Goal: Ask a question: Seek information or help from site administrators or community

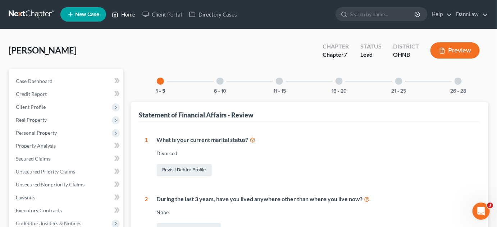
drag, startPoint x: 0, startPoint y: 0, endPoint x: 124, endPoint y: 17, distance: 125.6
click at [124, 17] on link "Home" at bounding box center [123, 14] width 31 height 13
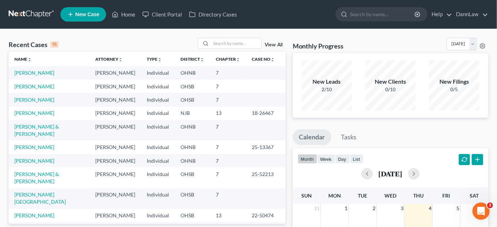
click at [94, 17] on span "New Case" at bounding box center [87, 14] width 24 height 5
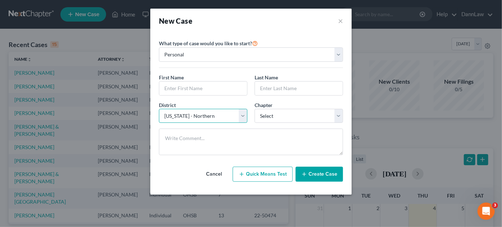
click at [185, 122] on select "Select [US_STATE] - [GEOGRAPHIC_DATA] [US_STATE] - [GEOGRAPHIC_DATA][US_STATE] …" at bounding box center [203, 116] width 88 height 14
select select "74"
click at [159, 109] on select "Select [US_STATE] - [GEOGRAPHIC_DATA] [US_STATE] - [GEOGRAPHIC_DATA][US_STATE] …" at bounding box center [203, 116] width 88 height 14
click at [268, 114] on select "Select 7 11 12 13" at bounding box center [299, 116] width 88 height 14
select select "0"
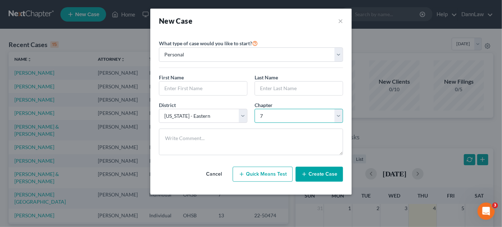
click at [255, 109] on select "Select 7 11 12 13" at bounding box center [299, 116] width 88 height 14
click at [230, 90] on input "text" at bounding box center [203, 89] width 88 height 14
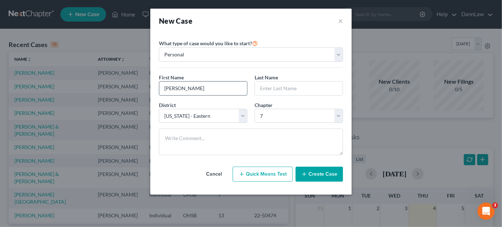
type input "[PERSON_NAME]"
type input "c"
type input "[PERSON_NAME]"
click at [314, 176] on button "Create Case" at bounding box center [319, 174] width 47 height 15
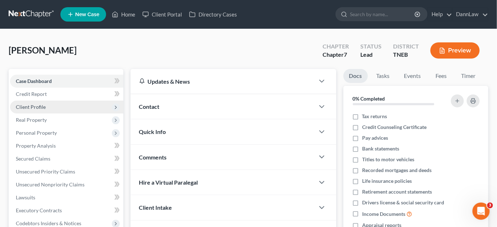
click at [62, 107] on span "Client Profile" at bounding box center [66, 107] width 113 height 13
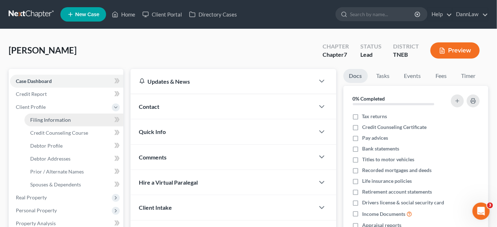
click at [60, 119] on span "Filing Information" at bounding box center [50, 120] width 41 height 6
select select "1"
select select "0"
select select "74"
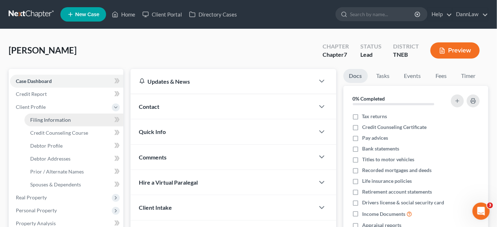
select select "44"
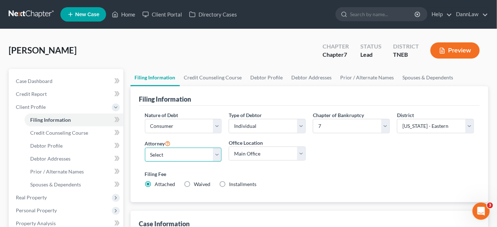
click at [156, 152] on select "Select [PERSON_NAME] - OHSB [PERSON_NAME] - KYEB [PERSON_NAME] - OHNB [PERSON_N…" at bounding box center [183, 155] width 77 height 14
click at [473, 15] on link "DannLaw" at bounding box center [470, 14] width 35 height 13
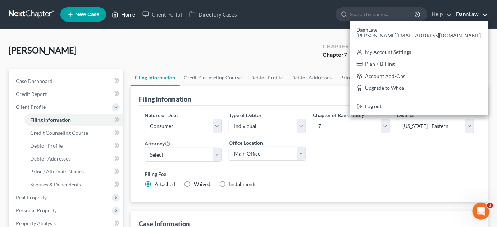
click at [129, 18] on link "Home" at bounding box center [123, 14] width 31 height 13
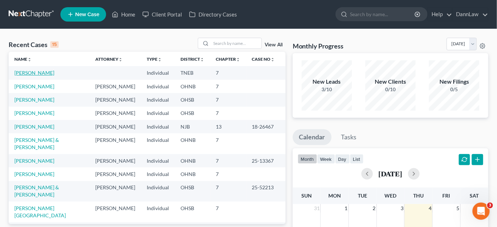
click at [37, 73] on link "[PERSON_NAME]" at bounding box center [34, 73] width 40 height 6
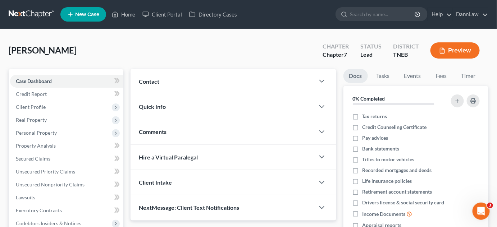
click at [78, 57] on div "[PERSON_NAME] Upgraded Chapter Chapter 7 Status Lead District TNEB Preview" at bounding box center [249, 53] width 480 height 31
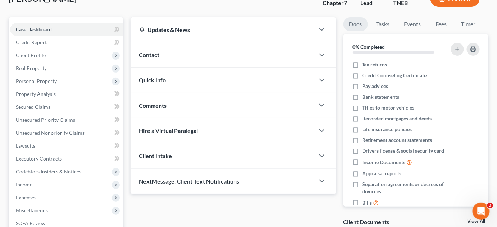
scroll to position [52, 0]
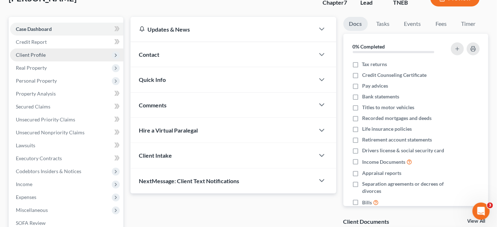
click at [64, 57] on span "Client Profile" at bounding box center [66, 55] width 113 height 13
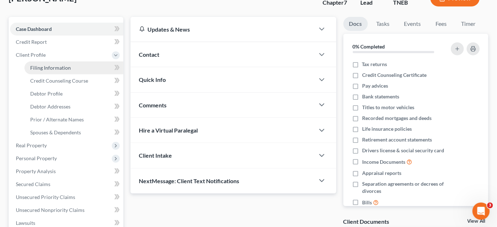
click at [74, 69] on link "Filing Information" at bounding box center [73, 68] width 99 height 13
select select "1"
select select "0"
select select "74"
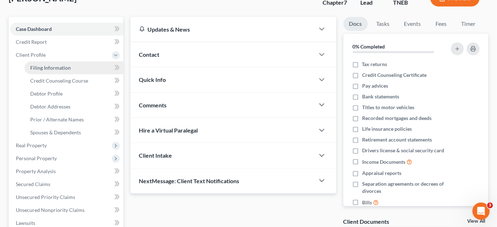
select select "44"
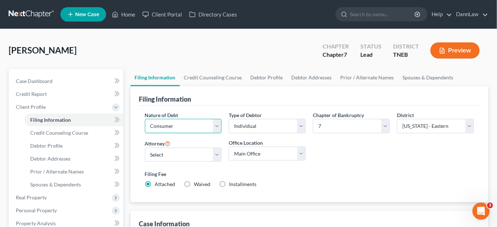
click at [207, 121] on select "Select Business Consumer Other" at bounding box center [183, 126] width 77 height 14
click at [205, 125] on select "Select Business Consumer Other" at bounding box center [183, 126] width 77 height 14
click at [264, 124] on select "Select Individual Joint" at bounding box center [267, 126] width 77 height 14
select select "1"
click at [229, 133] on select "Select Individual Joint" at bounding box center [267, 126] width 77 height 14
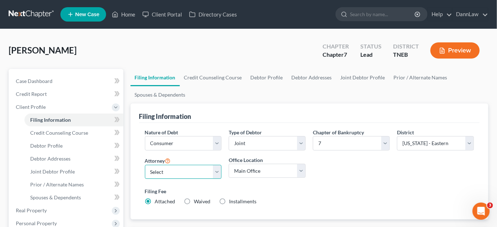
click at [213, 171] on select "Select [PERSON_NAME] - OHSB [PERSON_NAME] - KYEB [PERSON_NAME] - OHNB [PERSON_N…" at bounding box center [183, 172] width 77 height 14
click at [264, 95] on ul "Filing Information Credit Counseling Course Debtor Profile Debtor Addresses Joi…" at bounding box center [310, 86] width 358 height 35
click at [127, 18] on link "Home" at bounding box center [123, 14] width 31 height 13
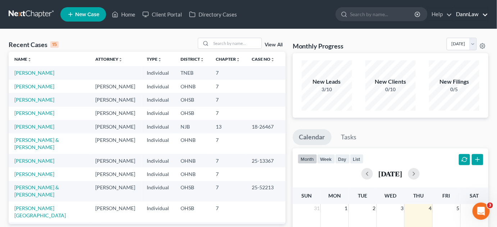
click at [473, 14] on link "DannLaw" at bounding box center [470, 14] width 35 height 13
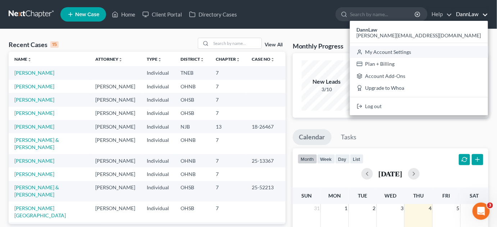
click at [464, 54] on link "My Account Settings" at bounding box center [419, 52] width 138 height 12
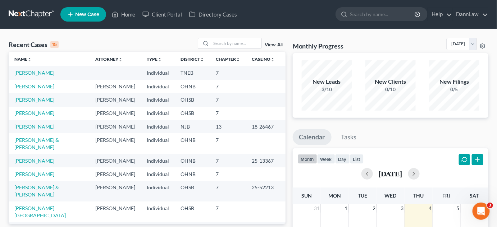
select select "61"
select select "24"
select select "36"
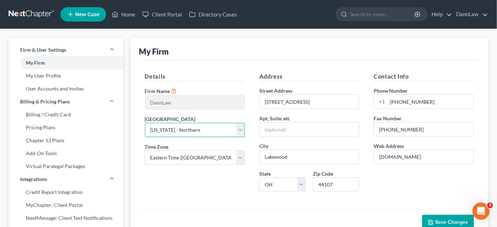
click at [243, 131] on select "Select [US_STATE] - [GEOGRAPHIC_DATA] [US_STATE] - [GEOGRAPHIC_DATA][US_STATE] …" at bounding box center [195, 130] width 100 height 14
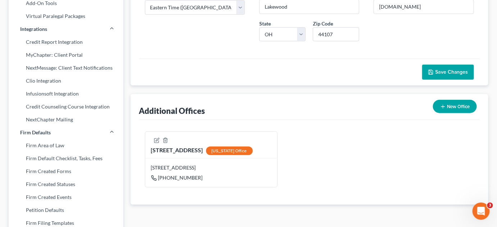
scroll to position [161, 0]
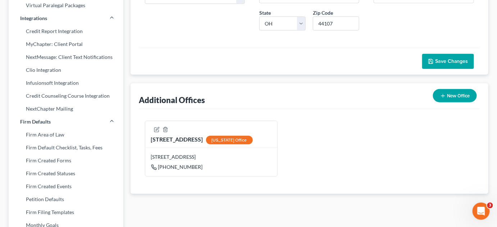
click at [458, 93] on button "New Office" at bounding box center [455, 95] width 44 height 13
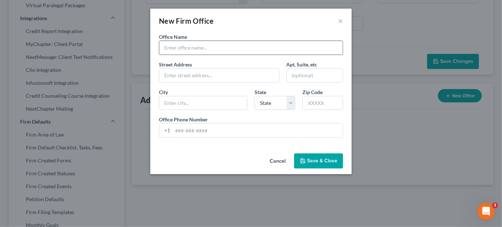
click at [230, 47] on input "text" at bounding box center [250, 48] width 183 height 14
type input "825 G"
click at [275, 160] on button "Cancel" at bounding box center [277, 161] width 27 height 14
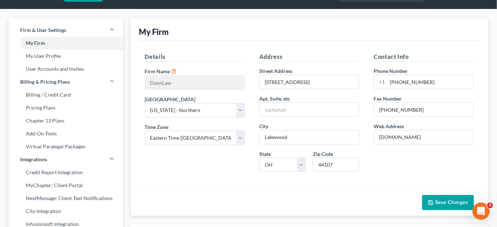
scroll to position [19, 0]
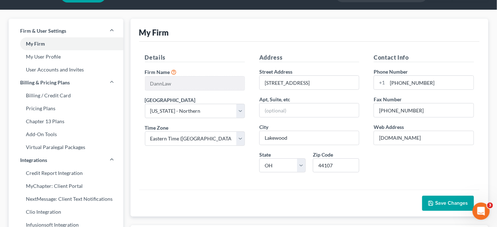
click at [201, 163] on div "Details Firm Name * [GEOGRAPHIC_DATA] Select [US_STATE] - [GEOGRAPHIC_DATA] [US…" at bounding box center [195, 115] width 114 height 125
click at [64, 73] on link "User Accounts and Invites" at bounding box center [66, 69] width 115 height 13
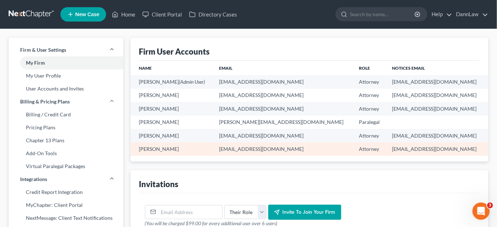
click at [162, 152] on td "[PERSON_NAME]" at bounding box center [172, 148] width 83 height 13
click at [353, 152] on td "Attorney" at bounding box center [369, 148] width 33 height 13
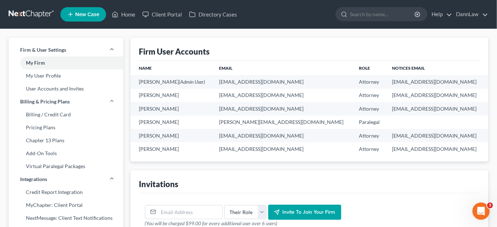
click at [172, 164] on ui-view "Firm User Accounts Name Email Role Notices Email [PERSON_NAME] (Admin User) [EM…" at bounding box center [310, 138] width 358 height 201
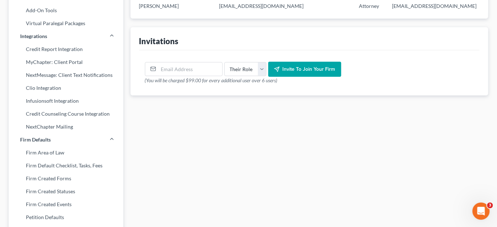
scroll to position [144, 0]
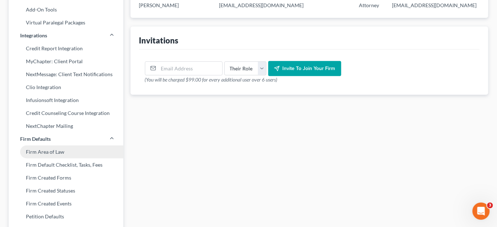
click at [58, 157] on link "Firm Area of Law" at bounding box center [66, 152] width 115 height 13
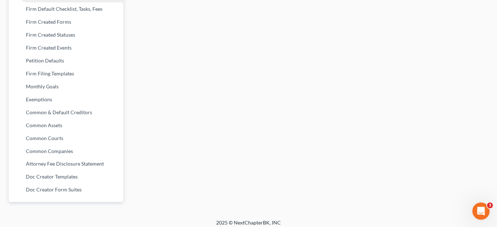
scroll to position [301, 0]
click at [56, 141] on link "Common Courts" at bounding box center [66, 137] width 115 height 13
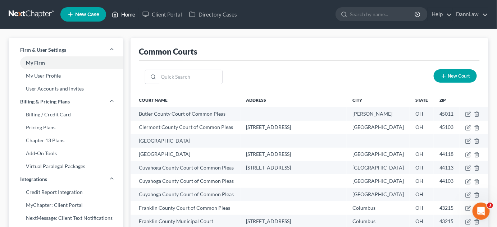
click at [130, 13] on link "Home" at bounding box center [123, 14] width 31 height 13
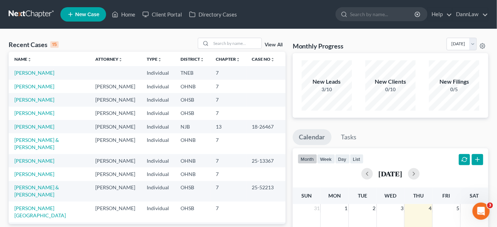
click at [119, 40] on div "Recent Cases 15 View All" at bounding box center [147, 45] width 277 height 14
click at [482, 10] on link "DannLaw" at bounding box center [470, 14] width 35 height 13
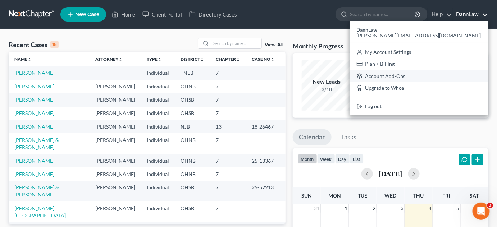
click at [460, 78] on link "Account Add-Ons" at bounding box center [419, 76] width 138 height 12
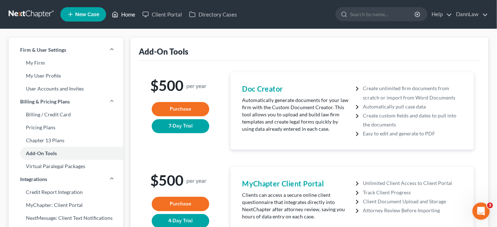
click at [128, 12] on link "Home" at bounding box center [123, 14] width 31 height 13
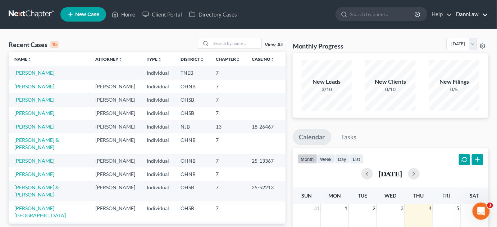
click at [487, 16] on link "DannLaw" at bounding box center [470, 14] width 35 height 13
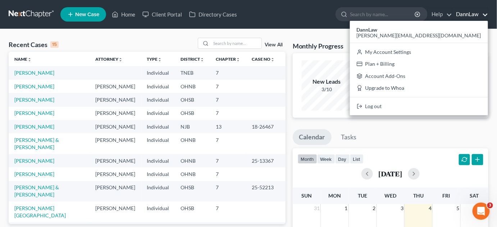
click at [33, 69] on td "[PERSON_NAME]" at bounding box center [49, 72] width 81 height 13
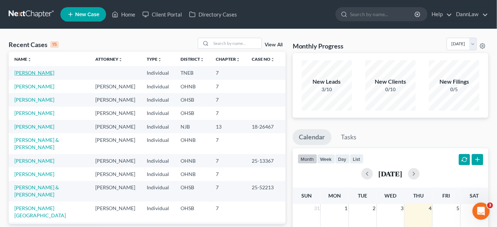
click at [34, 73] on link "[PERSON_NAME]" at bounding box center [34, 73] width 40 height 6
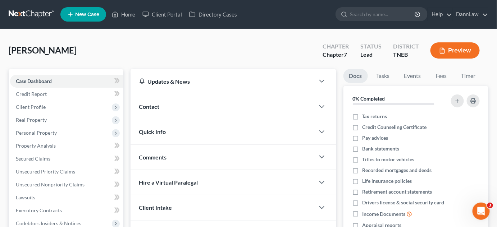
click at [183, 0] on html "Home New Case Client Portal Directory Cases DannLaw [PERSON_NAME][EMAIL_ADDRESS…" at bounding box center [248, 191] width 497 height 382
click at [474, 208] on div "Open Intercom Messenger" at bounding box center [480, 211] width 24 height 24
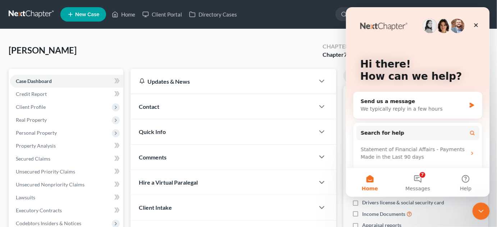
click at [371, 184] on button "Home" at bounding box center [370, 182] width 48 height 29
click at [469, 177] on button "Help" at bounding box center [466, 182] width 48 height 29
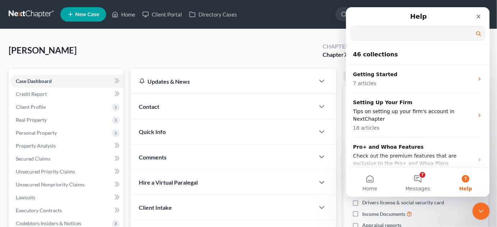
click at [431, 35] on input "Search for help" at bounding box center [418, 33] width 134 height 14
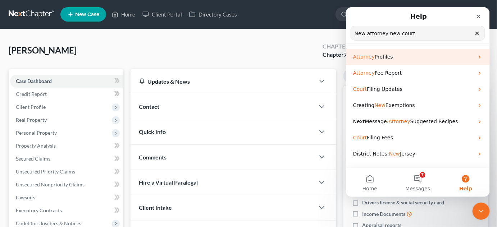
type input "New attorney new court"
click at [384, 63] on div "Attorney Profiles" at bounding box center [418, 57] width 144 height 16
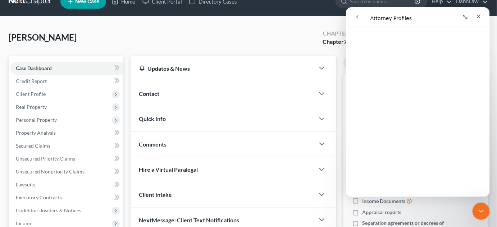
scroll to position [94, 0]
drag, startPoint x: 255, startPoint y: 34, endPoint x: 42, endPoint y: 18, distance: 213.9
click at [255, 34] on div "[PERSON_NAME] Upgraded Chapter Chapter 7 Status Lead District TNEB Preview" at bounding box center [249, 40] width 480 height 31
click at [477, 15] on icon "Close" at bounding box center [479, 16] width 6 height 6
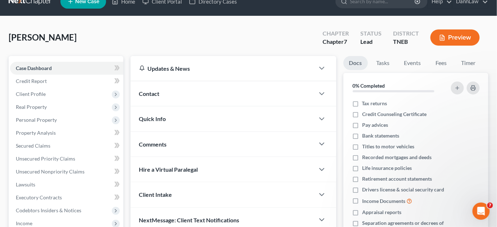
scroll to position [0, 0]
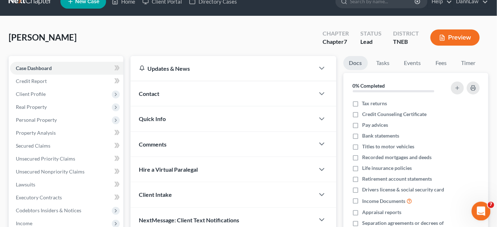
click at [483, 212] on icon "Open Intercom Messenger" at bounding box center [480, 211] width 12 height 12
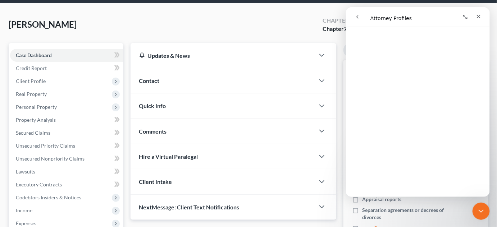
scroll to position [169, 0]
click at [245, 6] on div "[PERSON_NAME] Upgraded Chapter Chapter 7 Status Lead District TNEB Preview Peti…" at bounding box center [248, 173] width 497 height 340
click at [476, 16] on icon "Close" at bounding box center [479, 16] width 6 height 6
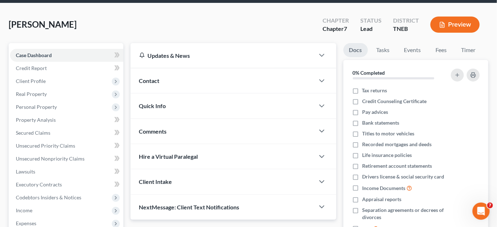
scroll to position [0, 0]
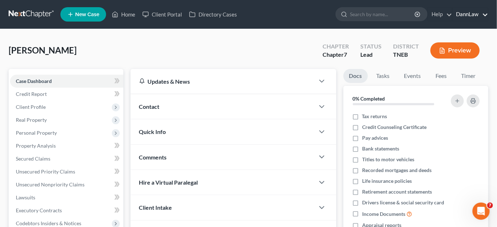
click at [475, 16] on link "DannLaw" at bounding box center [470, 14] width 35 height 13
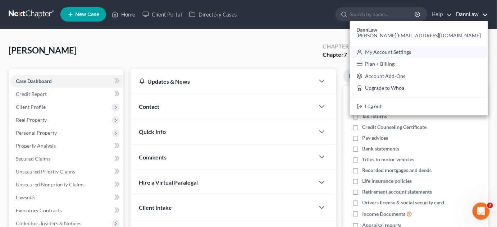
click at [461, 53] on link "My Account Settings" at bounding box center [419, 52] width 138 height 12
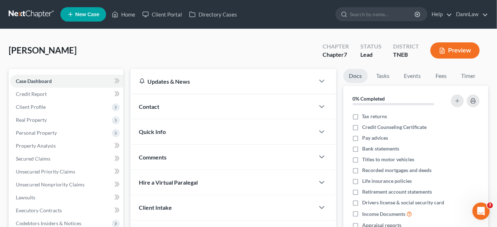
select select "61"
select select "24"
select select "36"
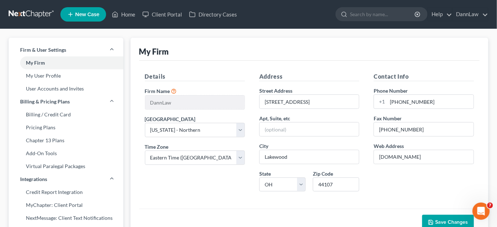
click at [219, 58] on div "My Firm" at bounding box center [309, 49] width 341 height 23
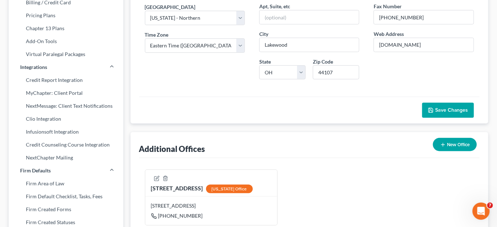
scroll to position [78, 0]
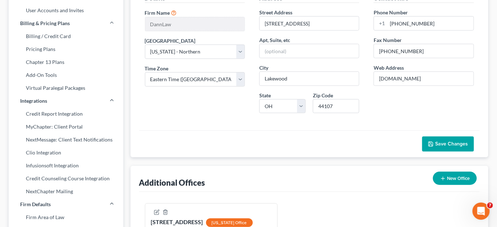
click at [150, 119] on div "Details Firm Name * [GEOGRAPHIC_DATA] Select [US_STATE] - [GEOGRAPHIC_DATA] [US…" at bounding box center [309, 56] width 341 height 148
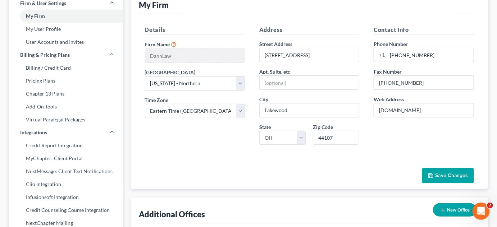
scroll to position [0, 0]
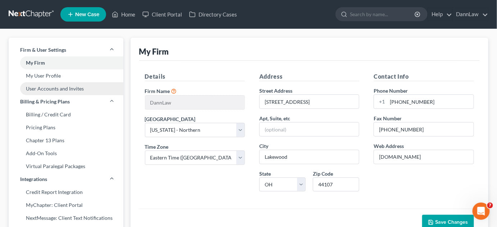
click at [64, 88] on link "User Accounts and Invites" at bounding box center [66, 88] width 115 height 13
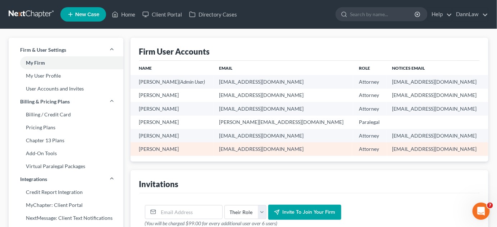
click at [249, 153] on td "[EMAIL_ADDRESS][DOMAIN_NAME]" at bounding box center [283, 148] width 140 height 13
click at [200, 152] on td "[PERSON_NAME]" at bounding box center [172, 148] width 83 height 13
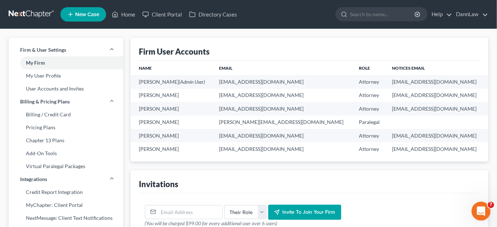
click at [479, 207] on icon "Open Intercom Messenger" at bounding box center [480, 211] width 12 height 12
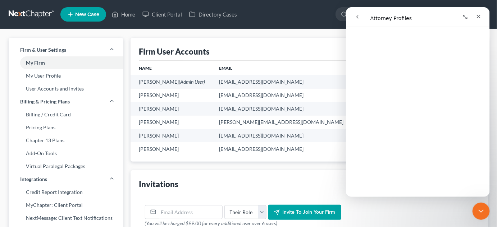
scroll to position [449, 0]
click at [272, 56] on div "Firm User Accounts" at bounding box center [309, 49] width 341 height 23
click at [479, 17] on icon "Close" at bounding box center [479, 16] width 4 height 4
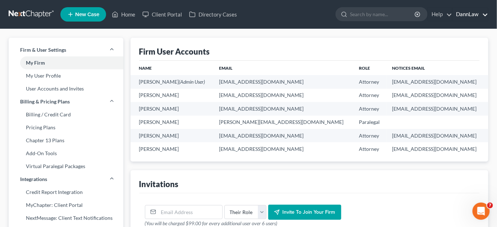
click at [484, 17] on link "DannLaw" at bounding box center [470, 14] width 35 height 13
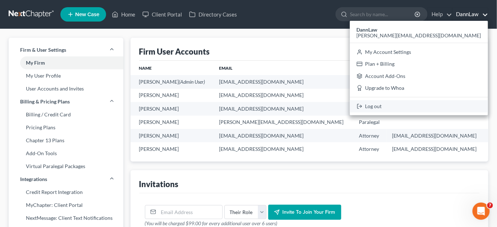
click at [449, 109] on link "Log out" at bounding box center [419, 106] width 138 height 12
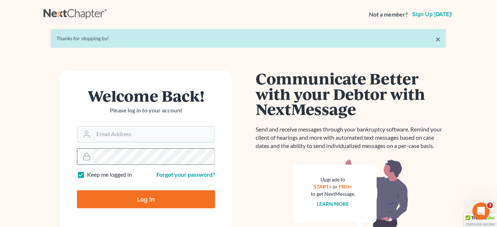
type input "[PERSON_NAME][EMAIL_ADDRESS][DOMAIN_NAME]"
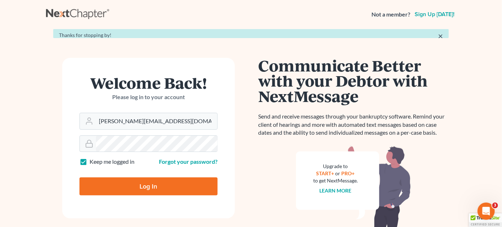
click at [117, 197] on form "Welcome Back! Please log in to your account Email Address amy@dannlaw.com Passw…" at bounding box center [148, 138] width 173 height 161
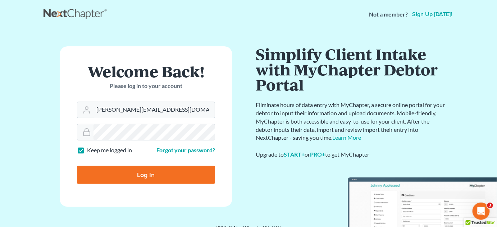
click at [132, 179] on input "Log In" at bounding box center [146, 175] width 138 height 18
type input "Thinking..."
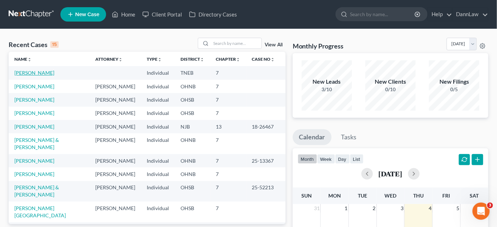
click at [39, 73] on link "[PERSON_NAME]" at bounding box center [34, 73] width 40 height 6
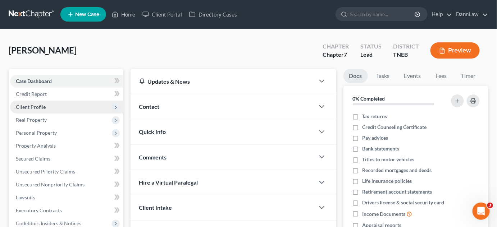
click at [51, 110] on span "Client Profile" at bounding box center [66, 107] width 113 height 13
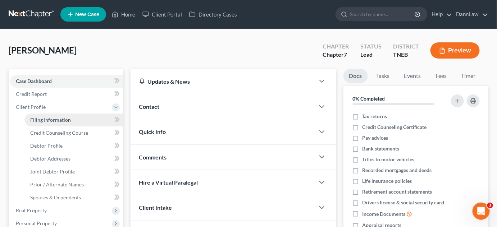
click at [52, 120] on span "Filing Information" at bounding box center [50, 120] width 41 height 6
select select "1"
select select "0"
select select "44"
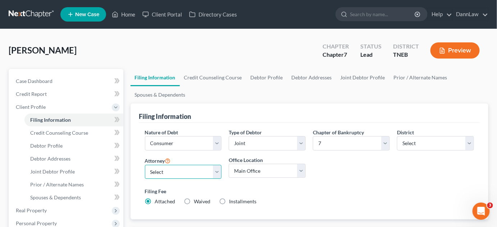
click at [154, 169] on select "Select [PERSON_NAME] - OHSB [PERSON_NAME] - KYEB [PERSON_NAME] - OHNB [PERSON_N…" at bounding box center [183, 172] width 77 height 14
select select "0"
click at [161, 52] on div "[PERSON_NAME] Upgraded Chapter Chapter 7 Status Lead District TNEB Preview" at bounding box center [249, 53] width 480 height 31
click at [181, 172] on select "Select [PERSON_NAME] - OHSB [PERSON_NAME] - KYEB [PERSON_NAME] - OHNB [PERSON_N…" at bounding box center [183, 172] width 77 height 14
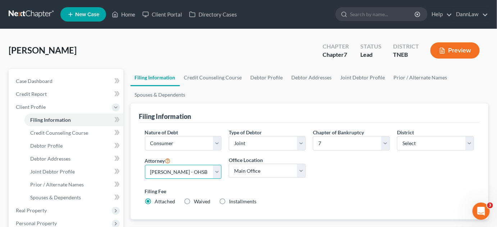
click at [181, 172] on select "Select [PERSON_NAME] - OHSB [PERSON_NAME] - KYEB [PERSON_NAME] - OHNB [PERSON_N…" at bounding box center [183, 172] width 77 height 14
click at [279, 108] on div "Filing Information" at bounding box center [309, 113] width 341 height 19
click at [219, 172] on select "Select [PERSON_NAME] - OHSB [PERSON_NAME] - KYEB [PERSON_NAME] - OHNB [PERSON_N…" at bounding box center [183, 172] width 77 height 14
select select
click at [145, 165] on select "Select [PERSON_NAME] - OHSB [PERSON_NAME] - KYEB [PERSON_NAME] - OHNB [PERSON_N…" at bounding box center [183, 172] width 77 height 14
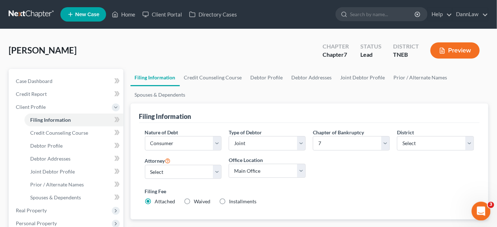
click at [477, 209] on icon "Open Intercom Messenger" at bounding box center [480, 211] width 12 height 12
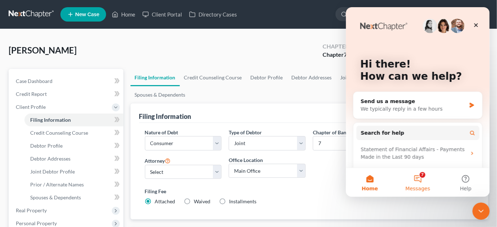
click at [424, 179] on button "7 Messages" at bounding box center [418, 182] width 48 height 29
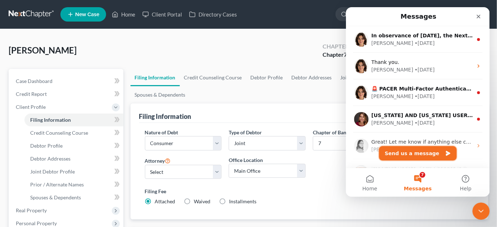
click at [415, 158] on button "Send us a message" at bounding box center [418, 153] width 78 height 14
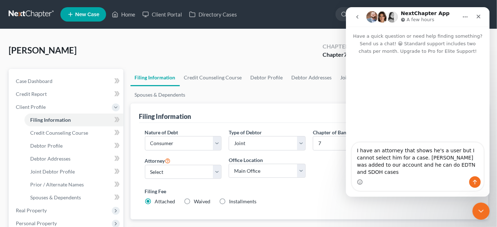
type textarea "I have an attorney that shows he's a user but I cannot select him for a case. B…"
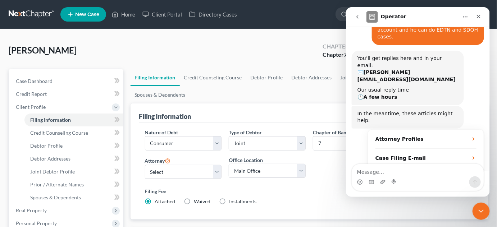
scroll to position [82, 0]
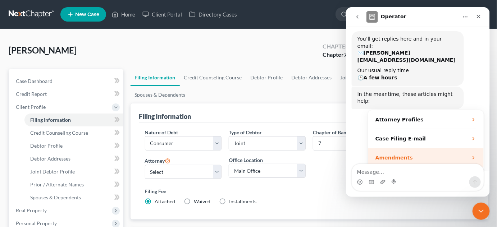
click at [465, 148] on div "Amendments" at bounding box center [425, 157] width 115 height 19
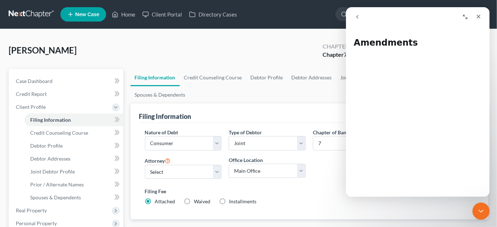
click at [358, 18] on icon "go back" at bounding box center [357, 17] width 6 height 6
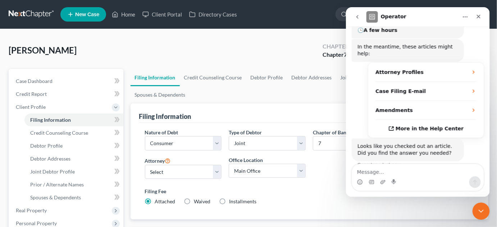
scroll to position [138, 0]
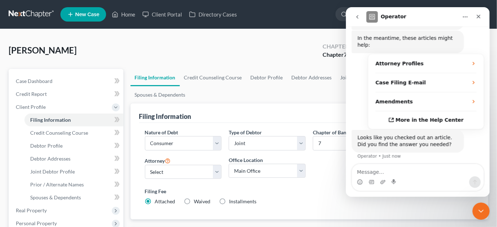
click at [425, 135] on span "Looks like you checked out an article. Did you find the answer you needed?" at bounding box center [404, 141] width 95 height 13
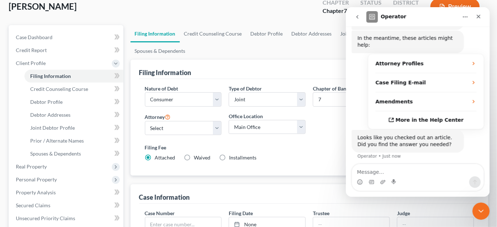
scroll to position [44, 0]
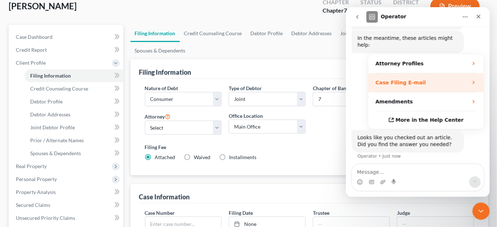
click at [403, 79] on strong "Case Filing E-mail" at bounding box center [400, 82] width 50 height 6
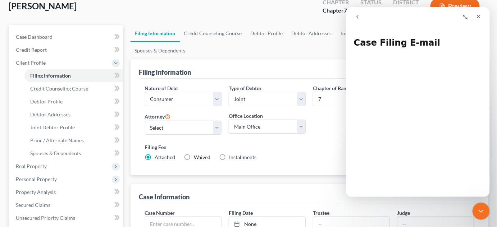
click at [354, 17] on icon "go back" at bounding box center [357, 17] width 6 height 6
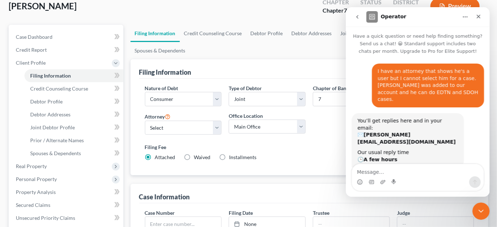
scroll to position [138, 0]
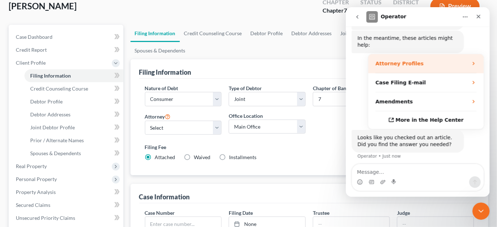
click at [387, 60] on strong "Attorney Profiles" at bounding box center [399, 63] width 48 height 6
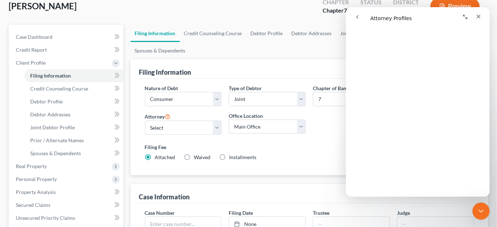
scroll to position [98, 0]
